Goal: Browse casually

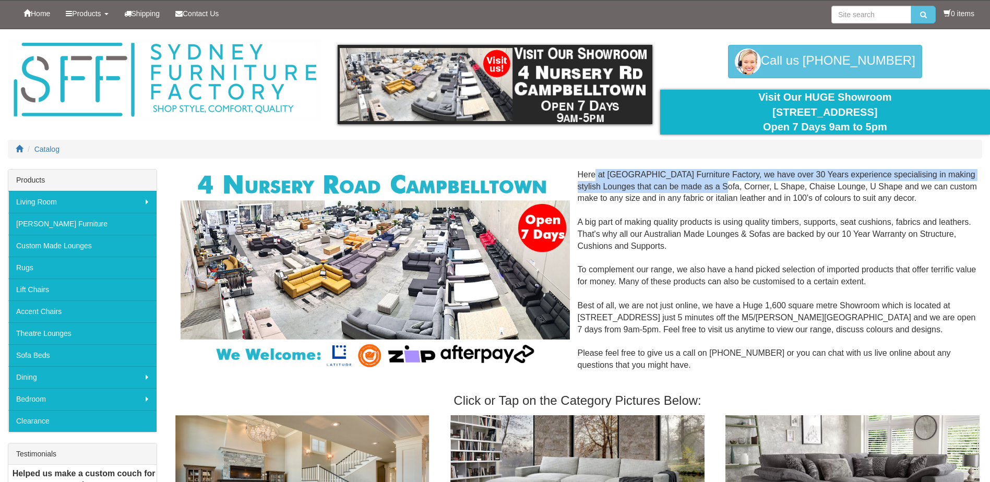
drag, startPoint x: 586, startPoint y: 176, endPoint x: 703, endPoint y: 186, distance: 117.8
click at [703, 186] on div "Here at [GEOGRAPHIC_DATA] Furniture Factory, we have over 30 Years experience s…" at bounding box center [577, 276] width 809 height 214
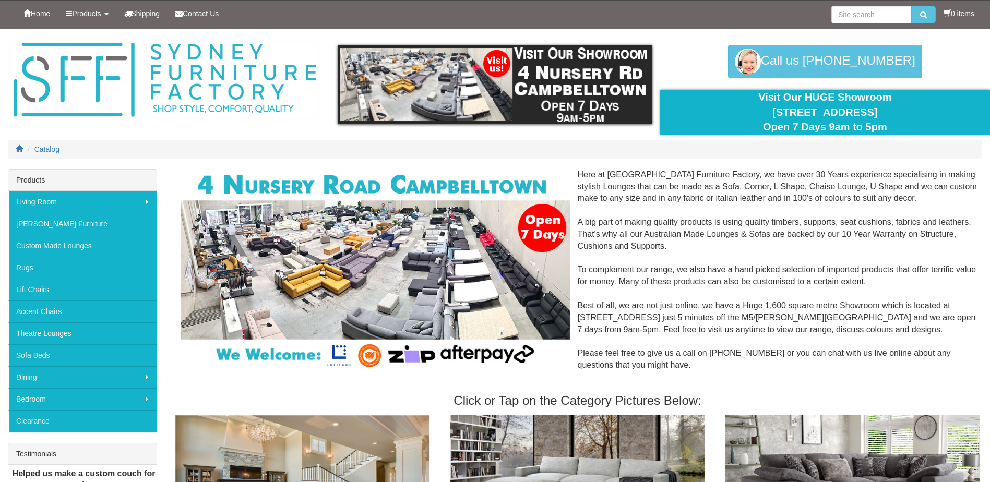
drag, startPoint x: 703, startPoint y: 186, endPoint x: 733, endPoint y: 197, distance: 31.5
click at [733, 197] on div "Here at [GEOGRAPHIC_DATA] Furniture Factory, we have over 30 Years experience s…" at bounding box center [577, 276] width 809 height 214
drag, startPoint x: 766, startPoint y: 193, endPoint x: 817, endPoint y: 200, distance: 52.1
click at [817, 200] on div "Here at [GEOGRAPHIC_DATA] Furniture Factory, we have over 30 Years experience s…" at bounding box center [577, 276] width 809 height 214
drag, startPoint x: 817, startPoint y: 200, endPoint x: 838, endPoint y: 223, distance: 31.1
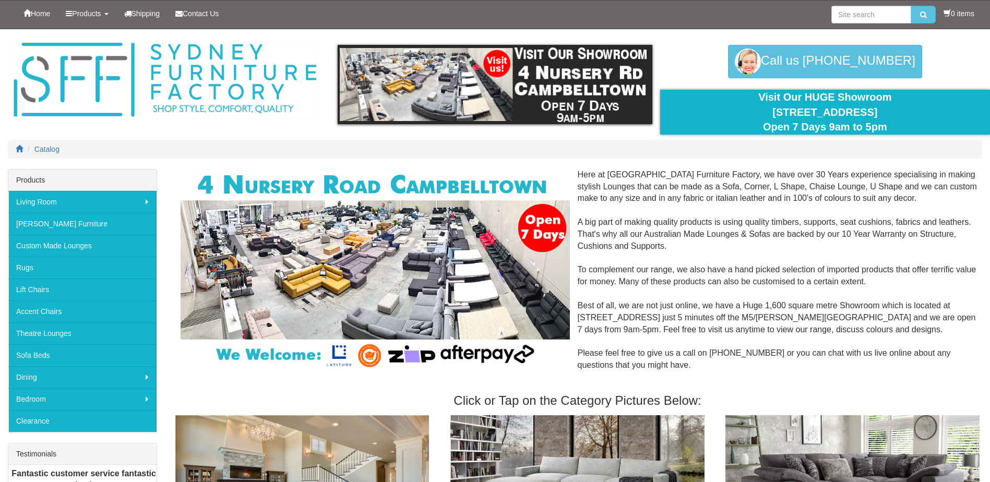
click at [838, 223] on div "Here at [GEOGRAPHIC_DATA] Furniture Factory, we have over 30 Years experience s…" at bounding box center [577, 276] width 809 height 214
drag, startPoint x: 593, startPoint y: 222, endPoint x: 671, endPoint y: 246, distance: 80.7
click at [671, 246] on div "Here at [GEOGRAPHIC_DATA] Furniture Factory, we have over 30 Years experience s…" at bounding box center [577, 276] width 809 height 214
drag, startPoint x: 671, startPoint y: 246, endPoint x: 700, endPoint y: 262, distance: 33.9
click at [696, 260] on div "Here at Sydney Furniture Factory, we have over 30 Years experience specialising…" at bounding box center [577, 276] width 809 height 214
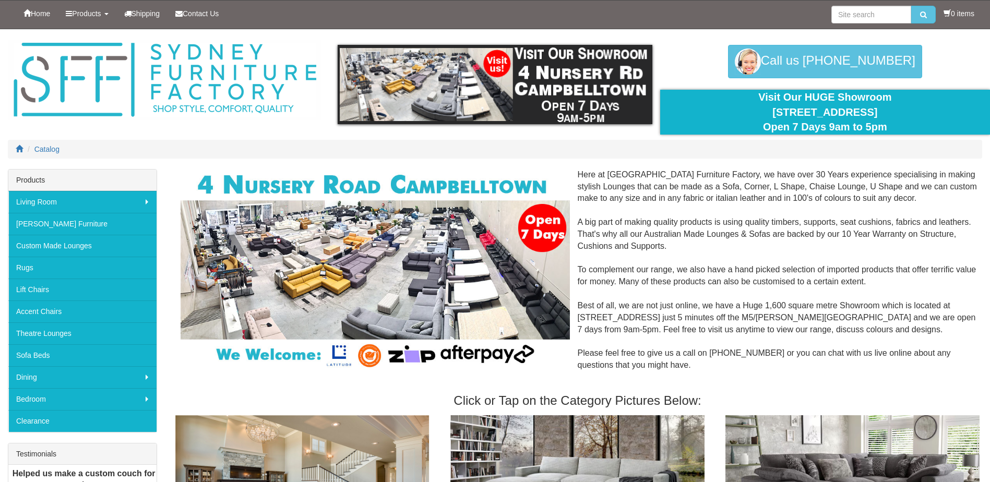
drag, startPoint x: 802, startPoint y: 257, endPoint x: 721, endPoint y: 233, distance: 84.5
click at [721, 233] on div "Here at Sydney Furniture Factory, we have over 30 Years experience specialising…" at bounding box center [577, 276] width 809 height 214
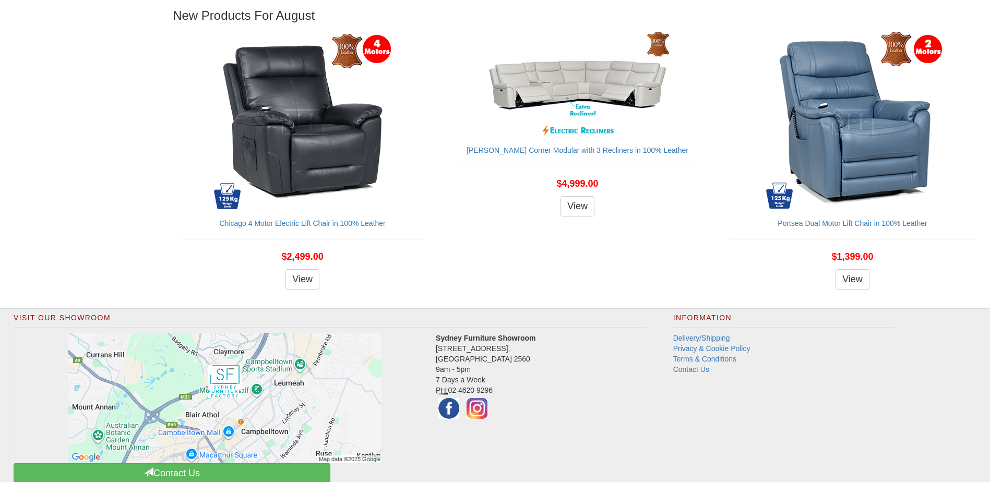
scroll to position [1567, 0]
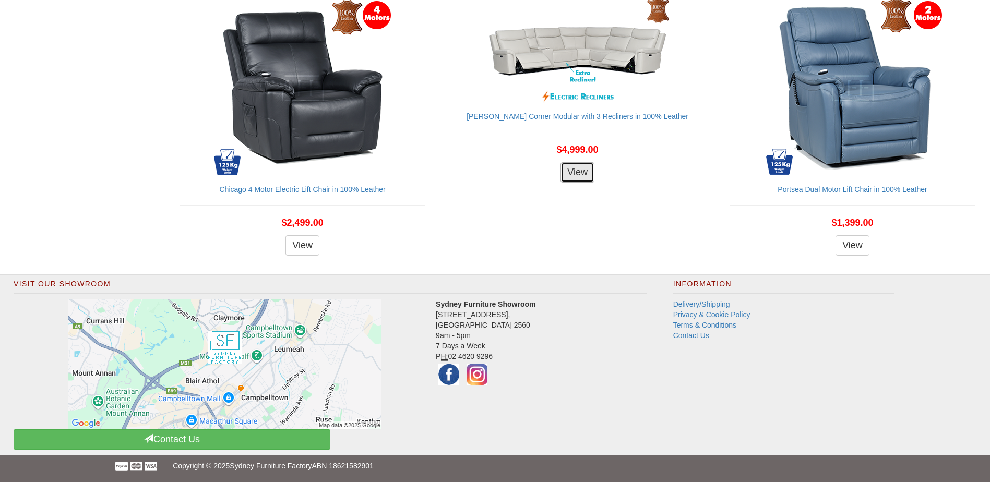
click at [579, 172] on link "View" at bounding box center [577, 172] width 34 height 21
